Goal: Task Accomplishment & Management: Complete application form

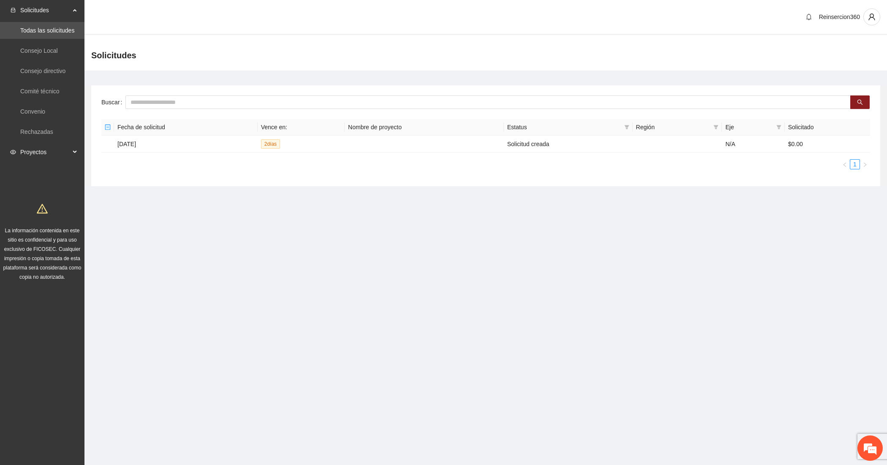
click at [42, 150] on span "Proyectos" at bounding box center [45, 152] width 50 height 17
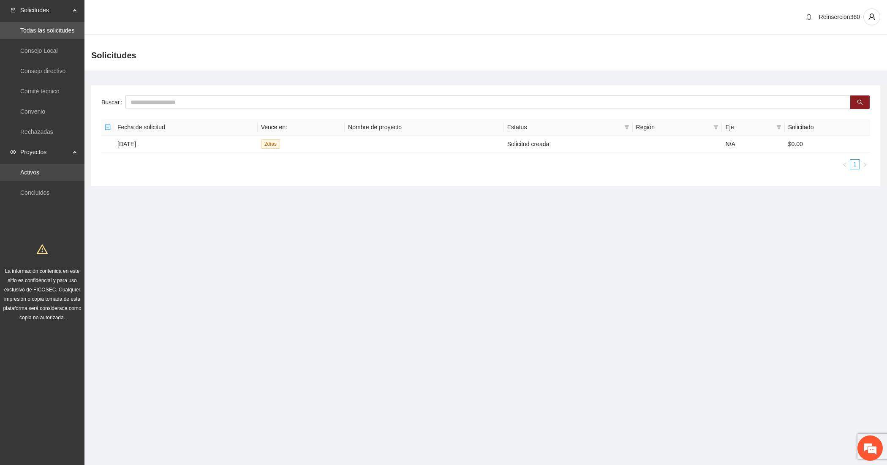
click at [39, 169] on link "Activos" at bounding box center [29, 172] width 19 height 7
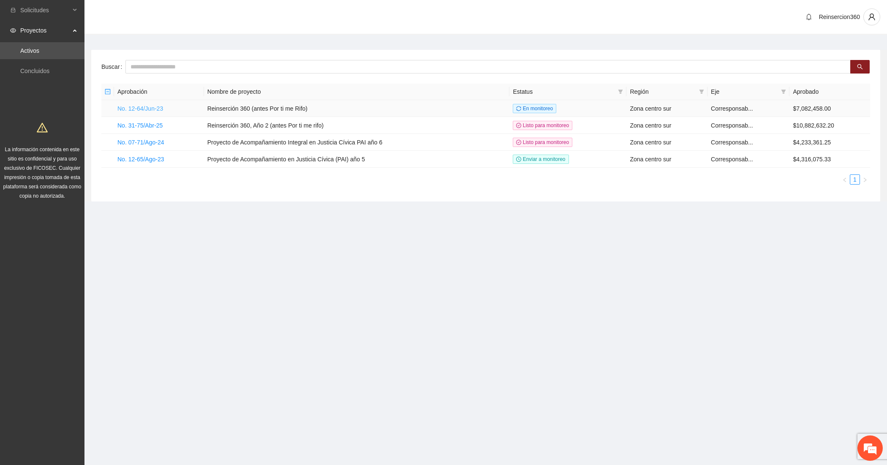
click at [139, 106] on link "No. 12-64/Jun-23" at bounding box center [140, 108] width 46 height 7
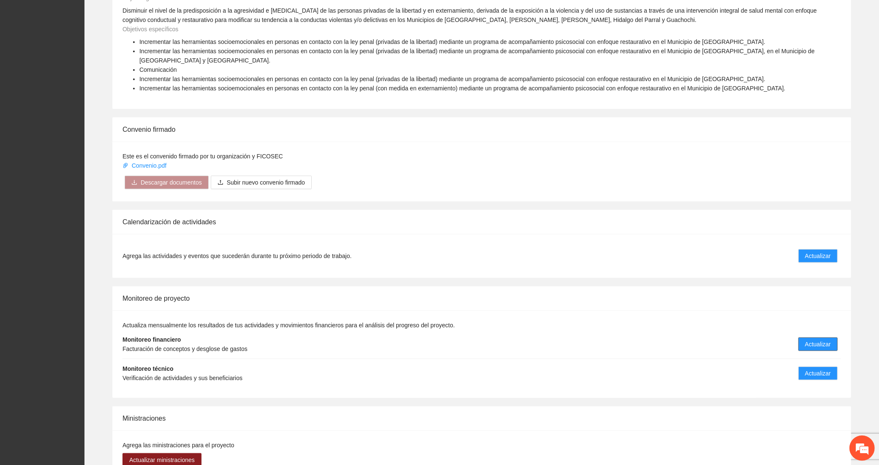
click at [809, 340] on span "Actualizar" at bounding box center [818, 344] width 26 height 9
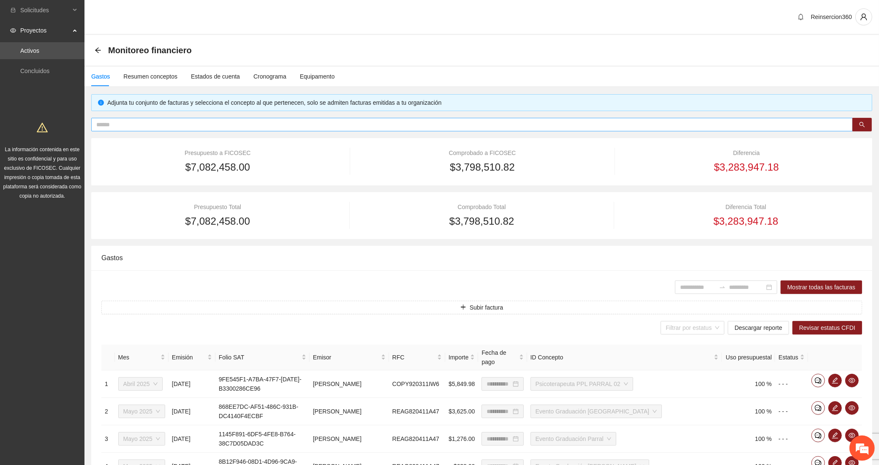
click at [209, 126] on input "text" at bounding box center [468, 124] width 745 height 9
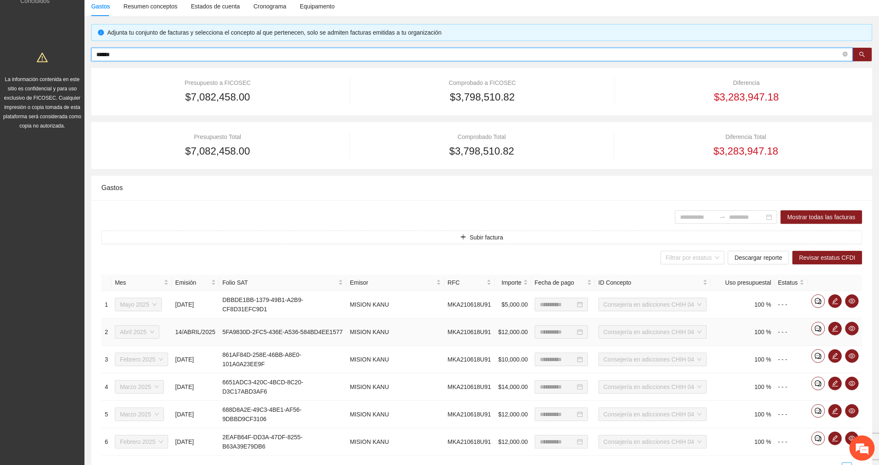
scroll to position [125, 0]
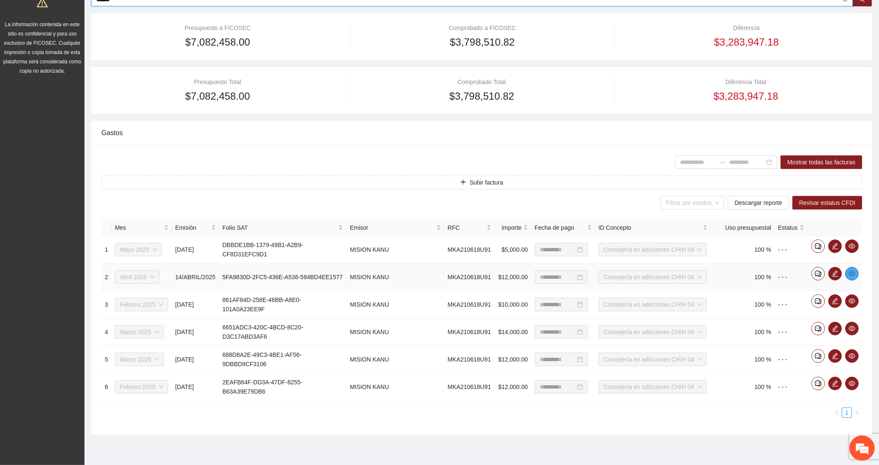
type input "******"
click at [854, 272] on icon "eye" at bounding box center [852, 273] width 7 height 5
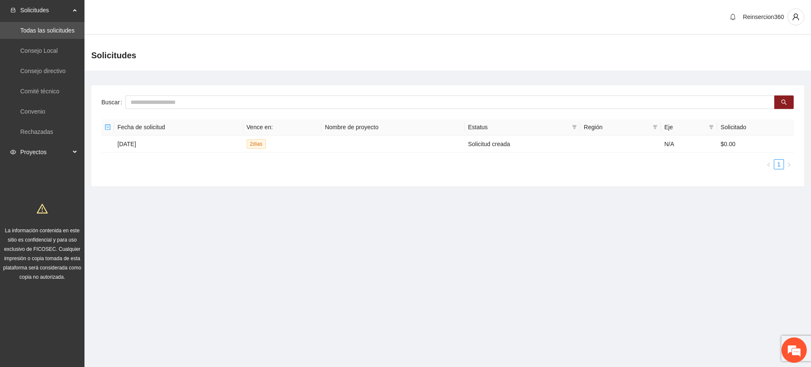
click at [47, 155] on span "Proyectos" at bounding box center [45, 152] width 50 height 17
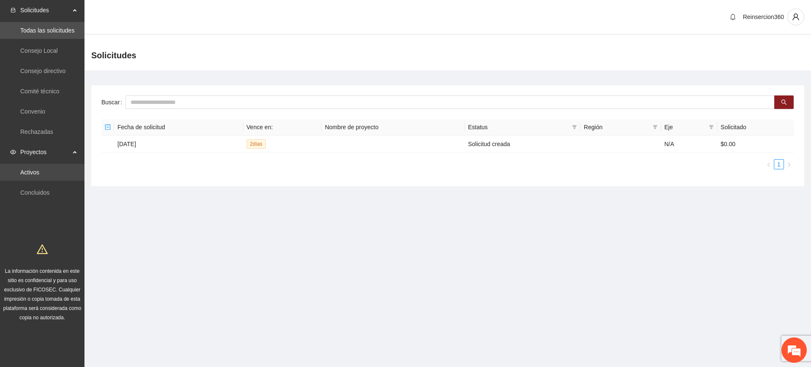
click at [35, 169] on link "Activos" at bounding box center [29, 172] width 19 height 7
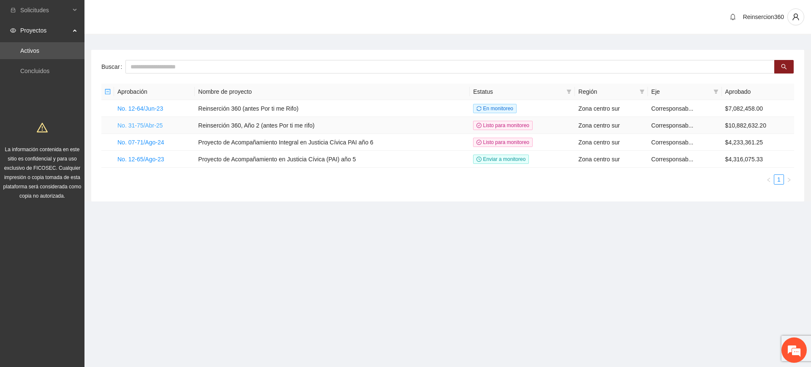
click at [140, 123] on link "No. 31-75/Abr-25" at bounding box center [139, 125] width 45 height 7
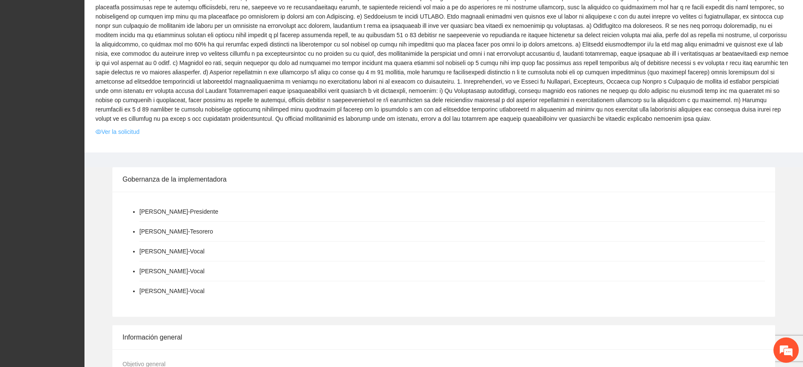
click at [114, 127] on link "Ver la solicitud" at bounding box center [117, 131] width 44 height 9
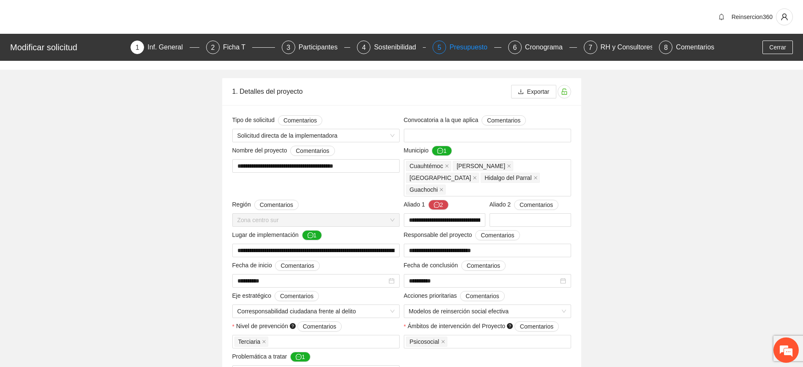
click at [458, 48] on div "Presupuesto" at bounding box center [472, 48] width 45 height 14
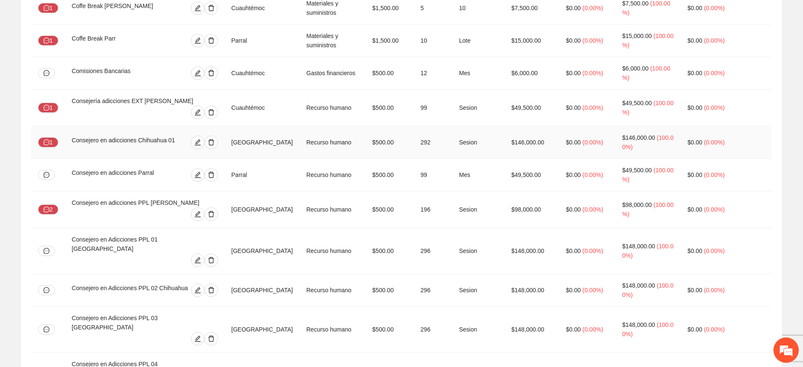
scroll to position [493, 0]
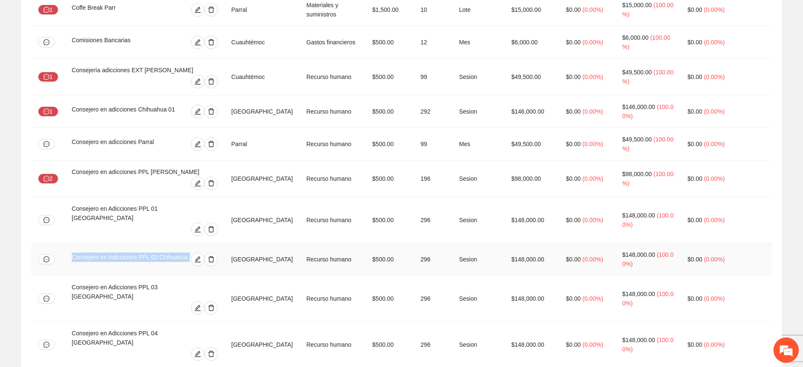
drag, startPoint x: 72, startPoint y: 215, endPoint x: 188, endPoint y: 207, distance: 116.9
click at [188, 243] on td "Consejero en Adicciones PPL 02 Chihuahua" at bounding box center [145, 259] width 160 height 33
copy div "Consejero en Adicciones PPL 02 Chihuahua"
drag, startPoint x: 72, startPoint y: 83, endPoint x: 173, endPoint y: 83, distance: 100.6
click at [173, 105] on div "Consejero en adicciones Chihuahua 01" at bounding box center [127, 112] width 111 height 14
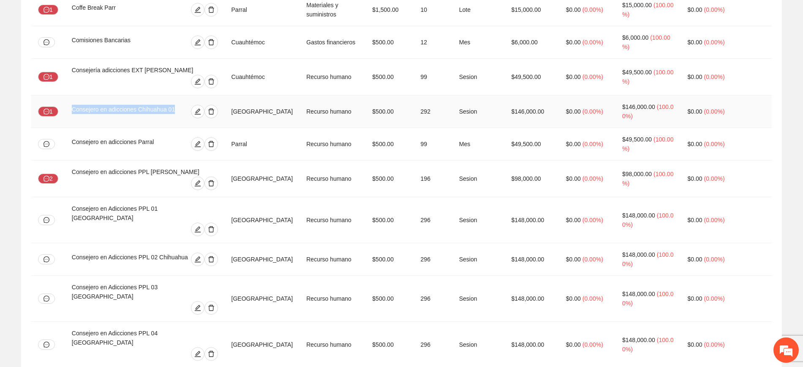
copy div "Consejero en adicciones Chihuahua 01"
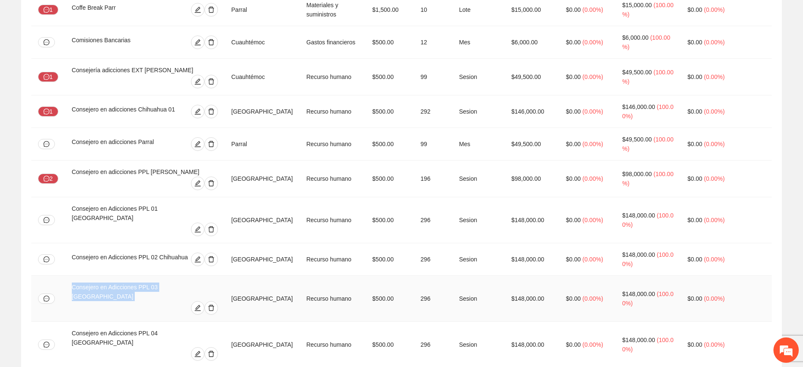
drag, startPoint x: 72, startPoint y: 246, endPoint x: 209, endPoint y: 263, distance: 137.9
click at [209, 276] on td "Consejero en Adicciones PPL 03 [GEOGRAPHIC_DATA]" at bounding box center [145, 299] width 160 height 46
copy div "Consejero en Adicciones PPL 03 [GEOGRAPHIC_DATA]"
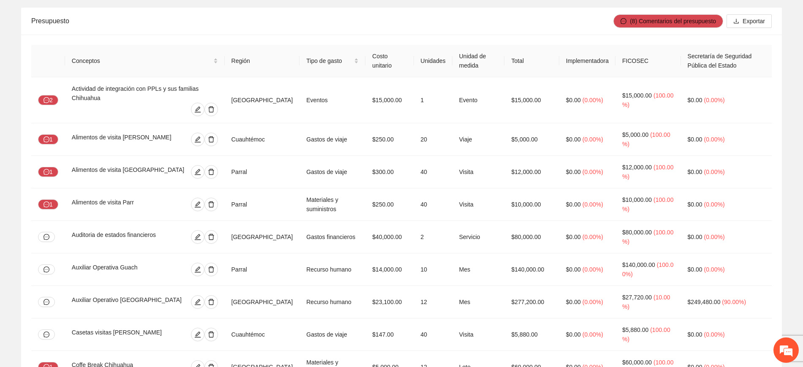
scroll to position [0, 0]
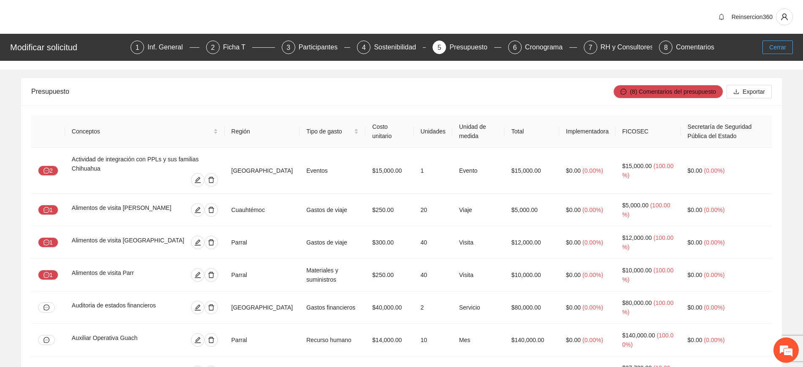
click at [775, 44] on span "Cerrar" at bounding box center [777, 47] width 17 height 9
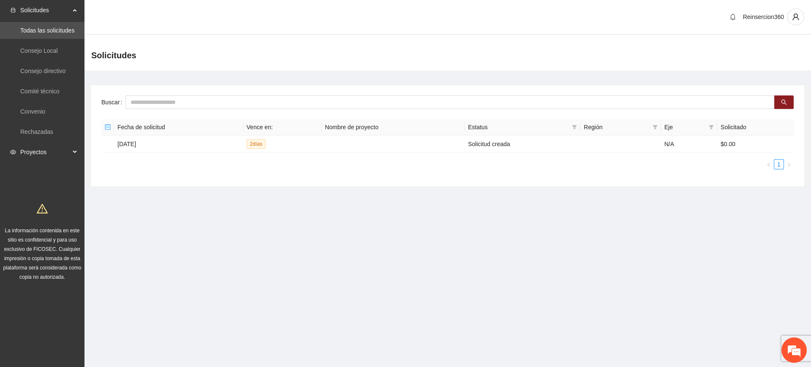
click at [33, 156] on span "Proyectos" at bounding box center [45, 152] width 50 height 17
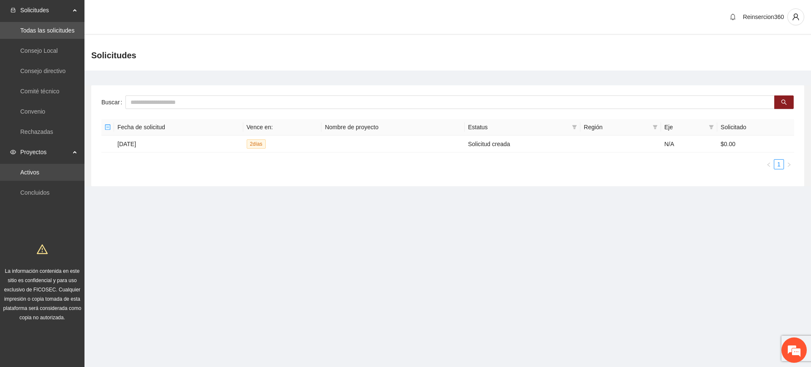
click at [34, 174] on link "Activos" at bounding box center [29, 172] width 19 height 7
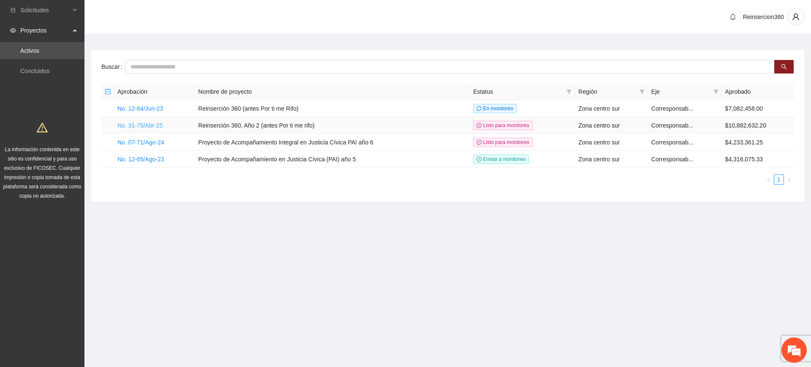
click at [151, 125] on link "No. 31-75/Abr-25" at bounding box center [139, 125] width 45 height 7
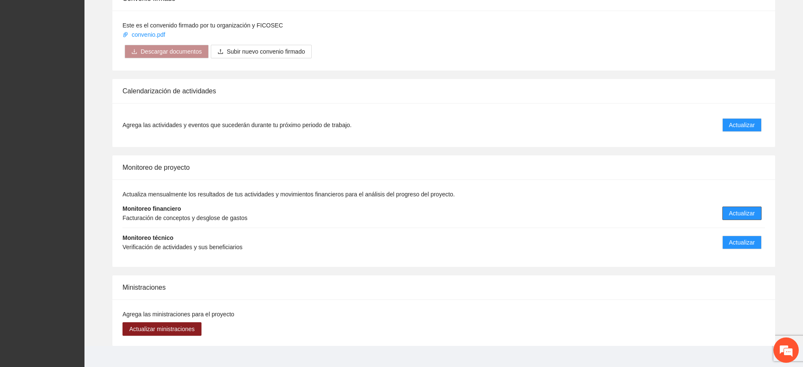
scroll to position [1231, 0]
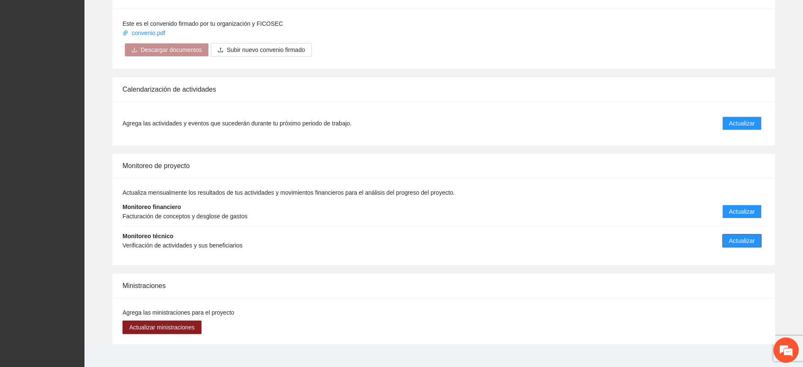
click at [733, 234] on button "Actualizar" at bounding box center [741, 241] width 39 height 14
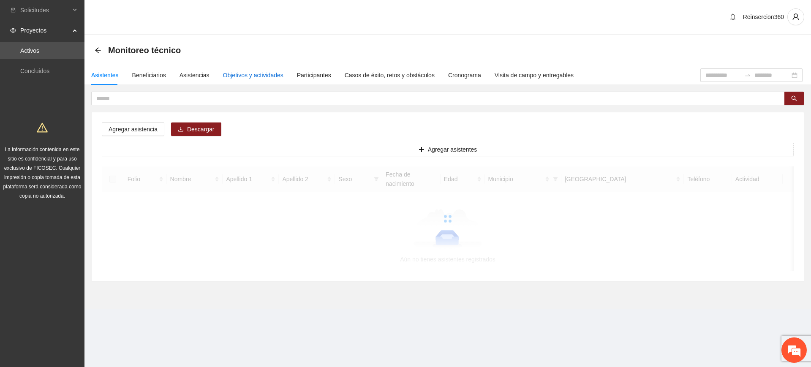
click at [257, 74] on div "Objetivos y actividades" at bounding box center [253, 75] width 60 height 9
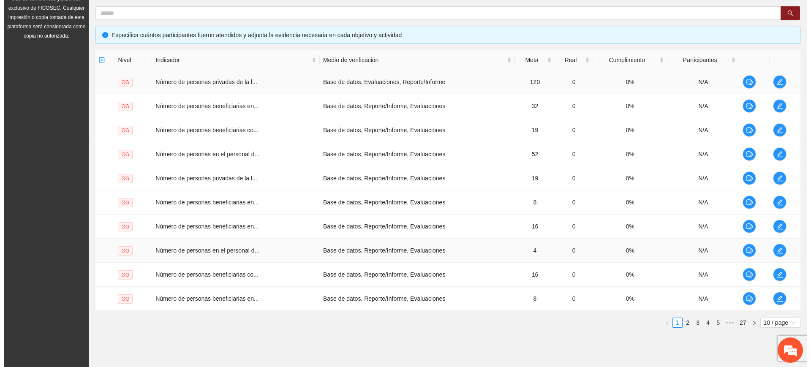
scroll to position [185, 0]
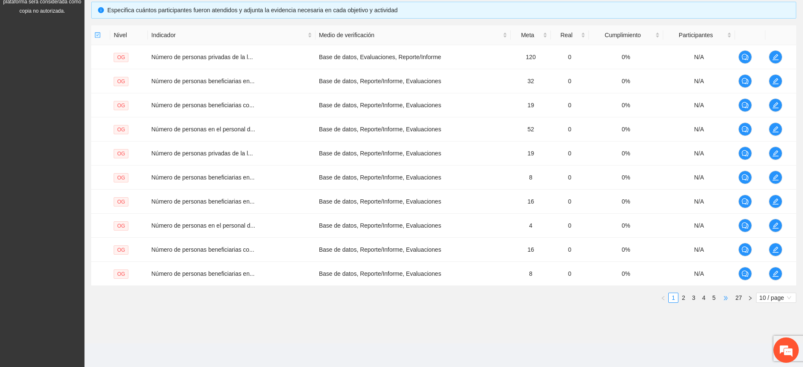
click at [725, 297] on span "•••" at bounding box center [726, 298] width 14 height 10
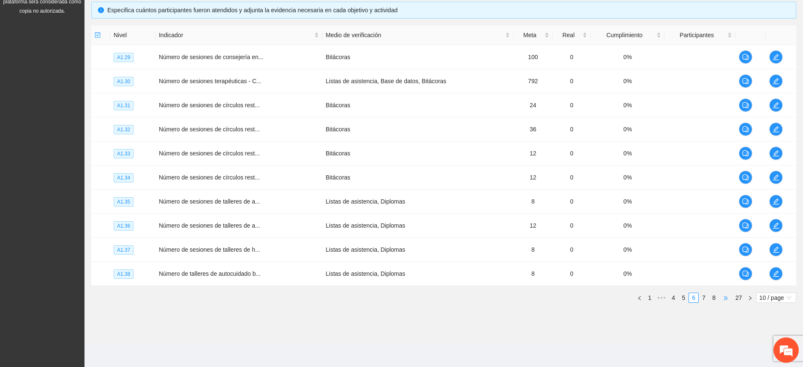
click at [725, 297] on span "•••" at bounding box center [726, 298] width 14 height 10
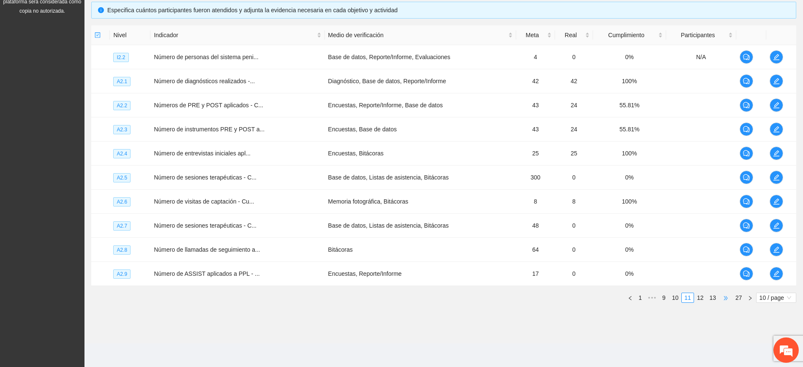
click at [725, 297] on span "•••" at bounding box center [726, 298] width 14 height 10
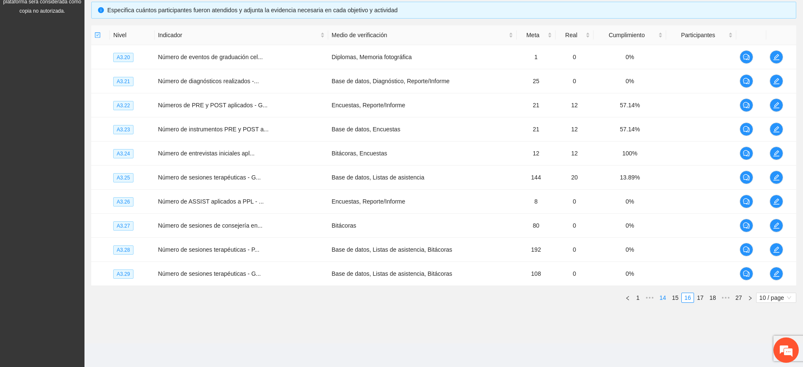
click at [669, 300] on ul "1 ••• 14 15 16 17 18 ••• 27 10 / page" at bounding box center [443, 298] width 705 height 10
click at [668, 300] on link "14" at bounding box center [663, 297] width 12 height 9
click at [772, 197] on button "button" at bounding box center [777, 202] width 14 height 14
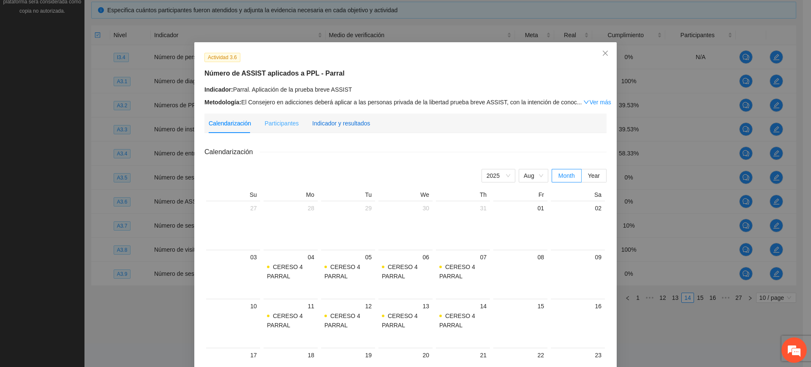
click at [347, 124] on div "Indicador y resultados" at bounding box center [341, 123] width 58 height 9
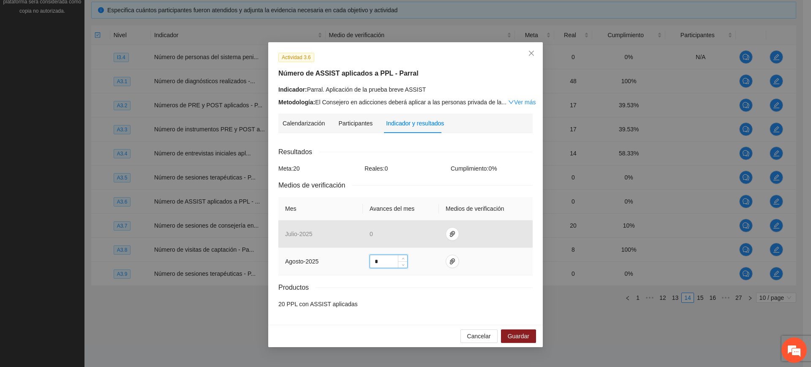
click at [379, 261] on input "*" at bounding box center [388, 261] width 37 height 13
type input "**"
click at [450, 262] on icon "paper-clip" at bounding box center [452, 262] width 5 height 6
click at [402, 236] on button "Adjuntar documento" at bounding box center [425, 235] width 76 height 14
